Goal: Task Accomplishment & Management: Manage account settings

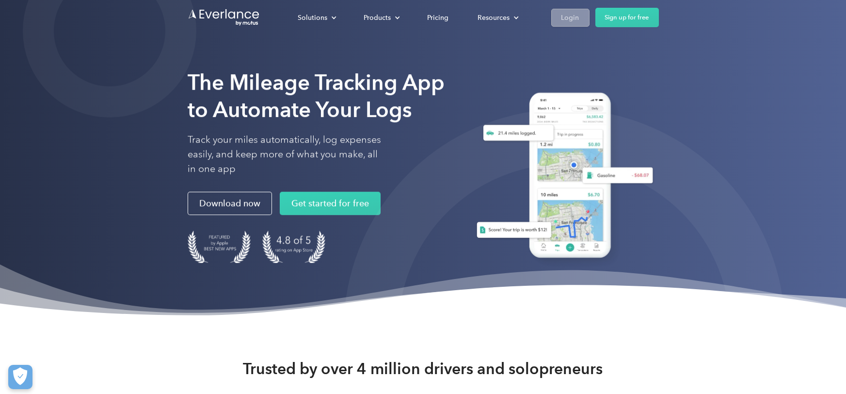
click at [574, 18] on div "Login" at bounding box center [571, 18] width 18 height 12
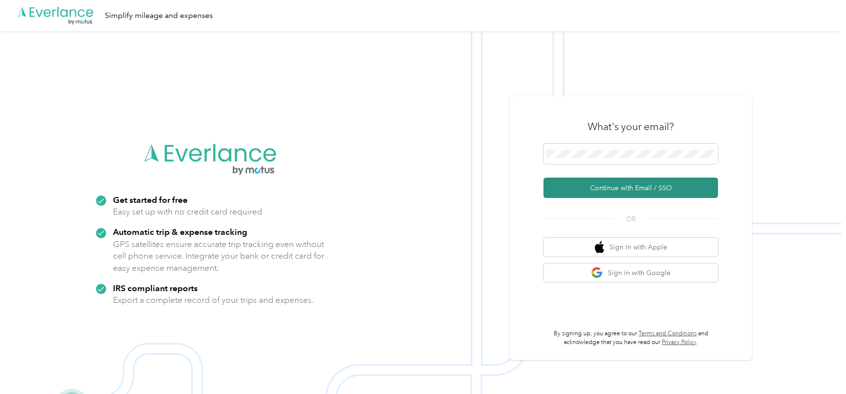
click at [609, 185] on button "Continue with Email / SSO" at bounding box center [631, 187] width 175 height 20
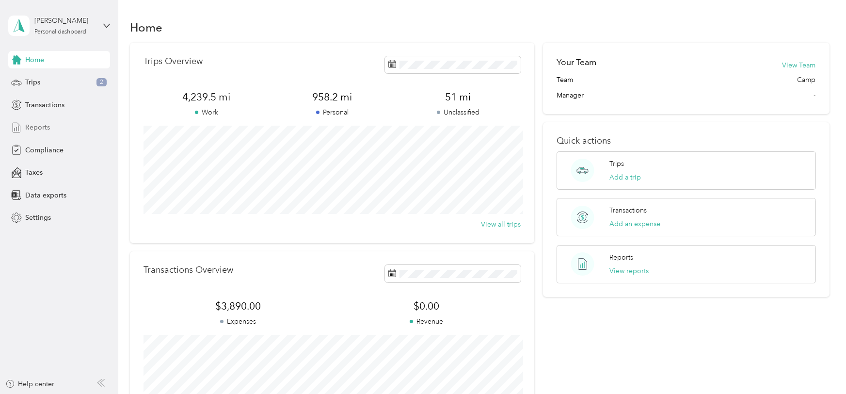
click at [38, 132] on div "Reports" at bounding box center [59, 127] width 102 height 17
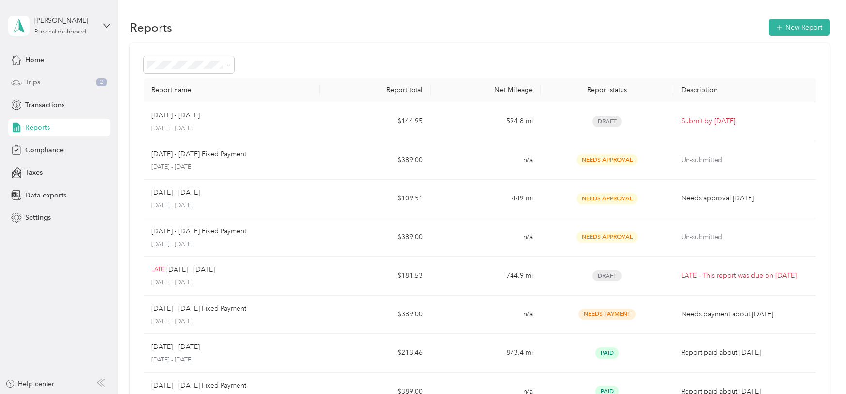
click at [48, 79] on div "Trips 2" at bounding box center [59, 82] width 102 height 17
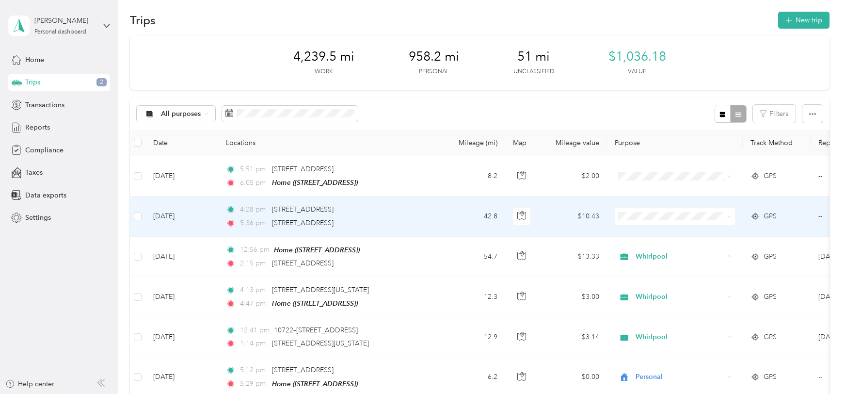
scroll to position [9, 0]
click at [644, 230] on span "Whirlpool" at bounding box center [684, 231] width 90 height 10
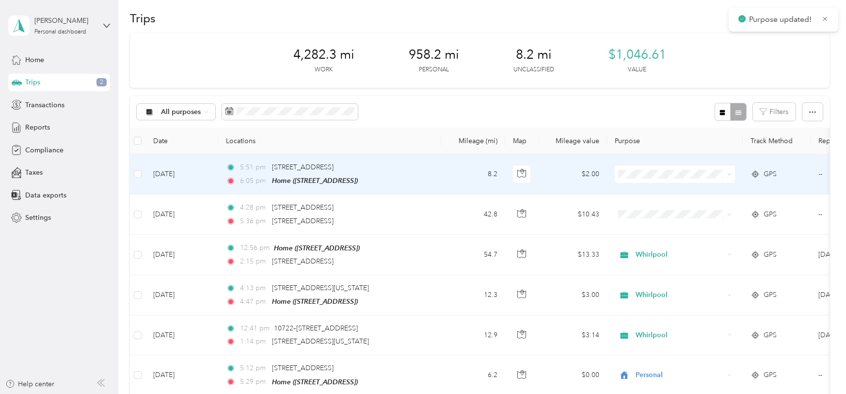
click at [668, 191] on span "Whirlpool" at bounding box center [684, 191] width 90 height 10
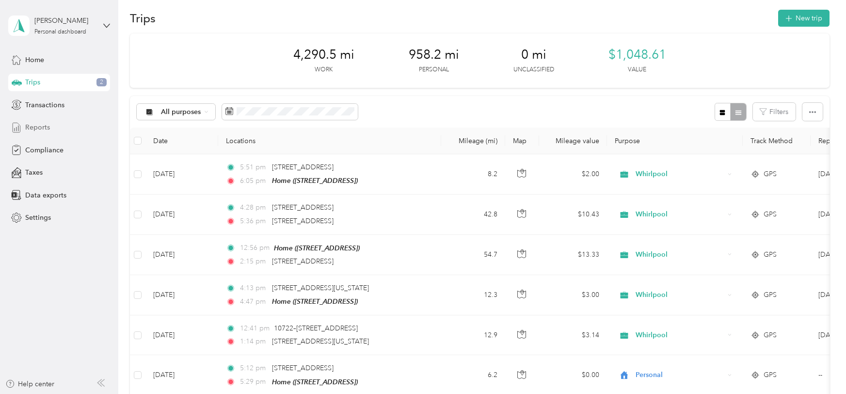
click at [68, 130] on div "Reports" at bounding box center [59, 127] width 102 height 17
